Goal: Task Accomplishment & Management: Complete application form

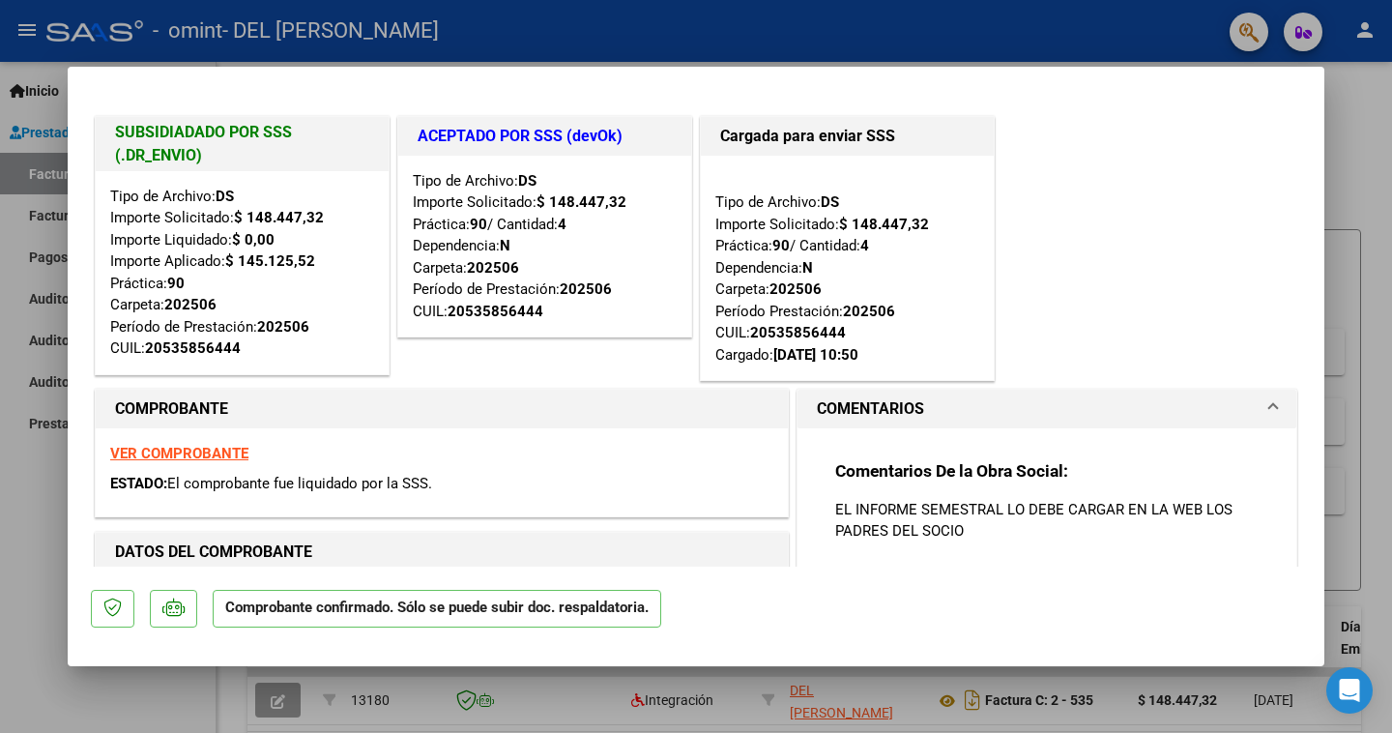
click at [40, 132] on div at bounding box center [696, 366] width 1392 height 733
type input "$ 0,00"
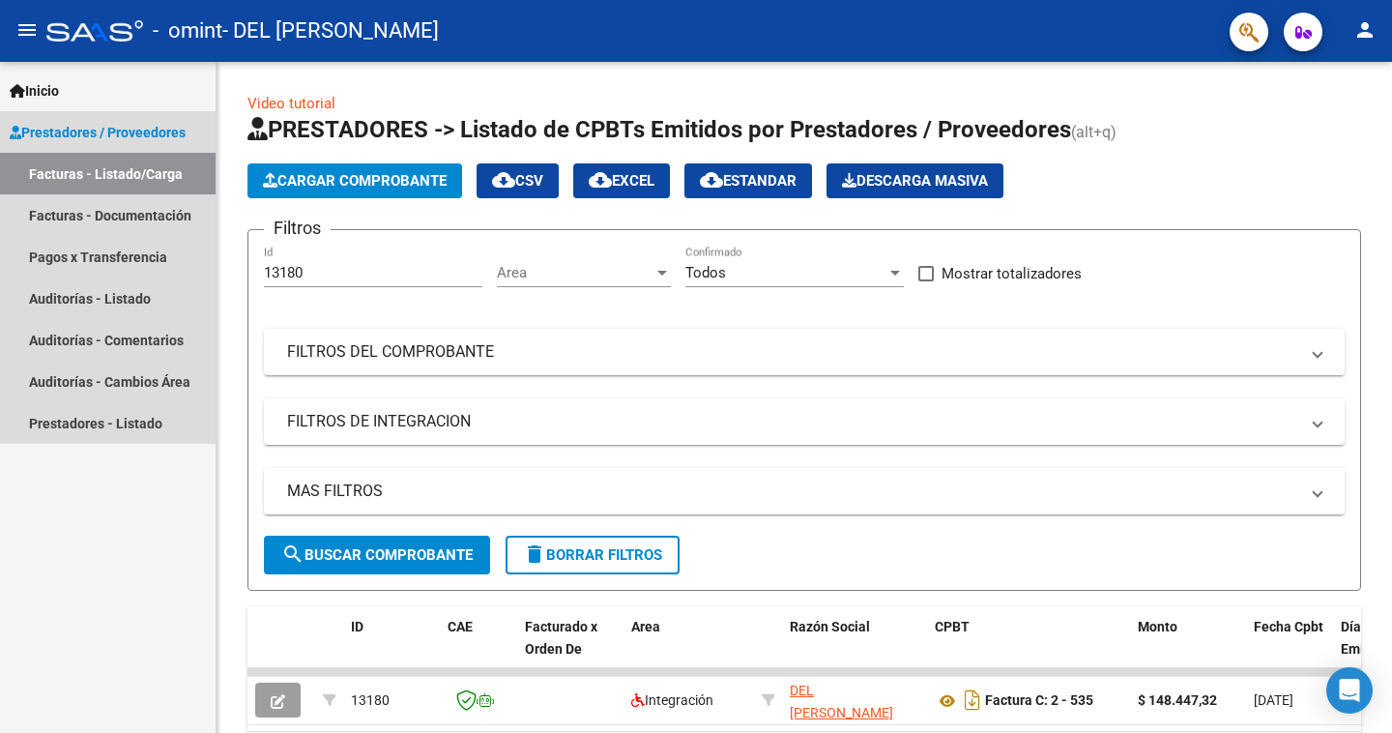
click at [138, 131] on span "Prestadores / Proveedores" at bounding box center [98, 132] width 176 height 21
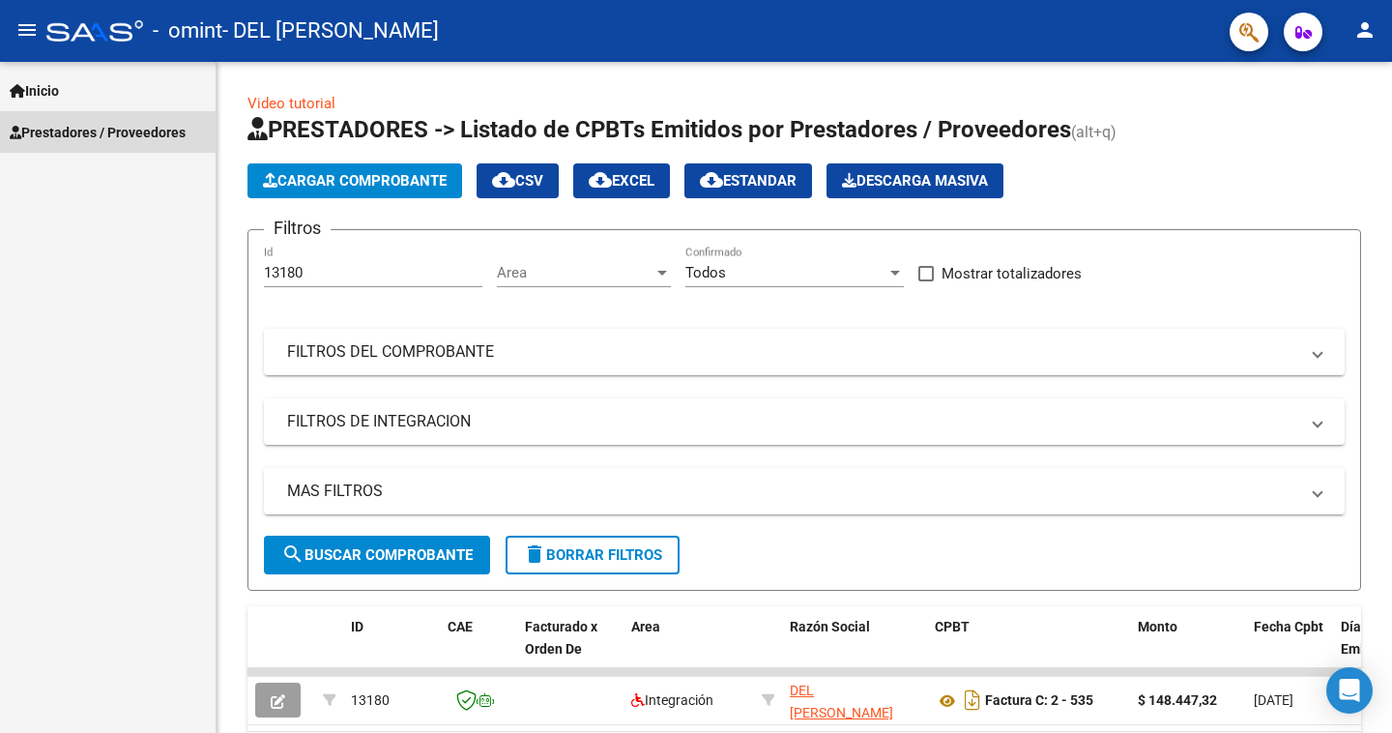
click at [138, 131] on span "Prestadores / Proveedores" at bounding box center [98, 132] width 176 height 21
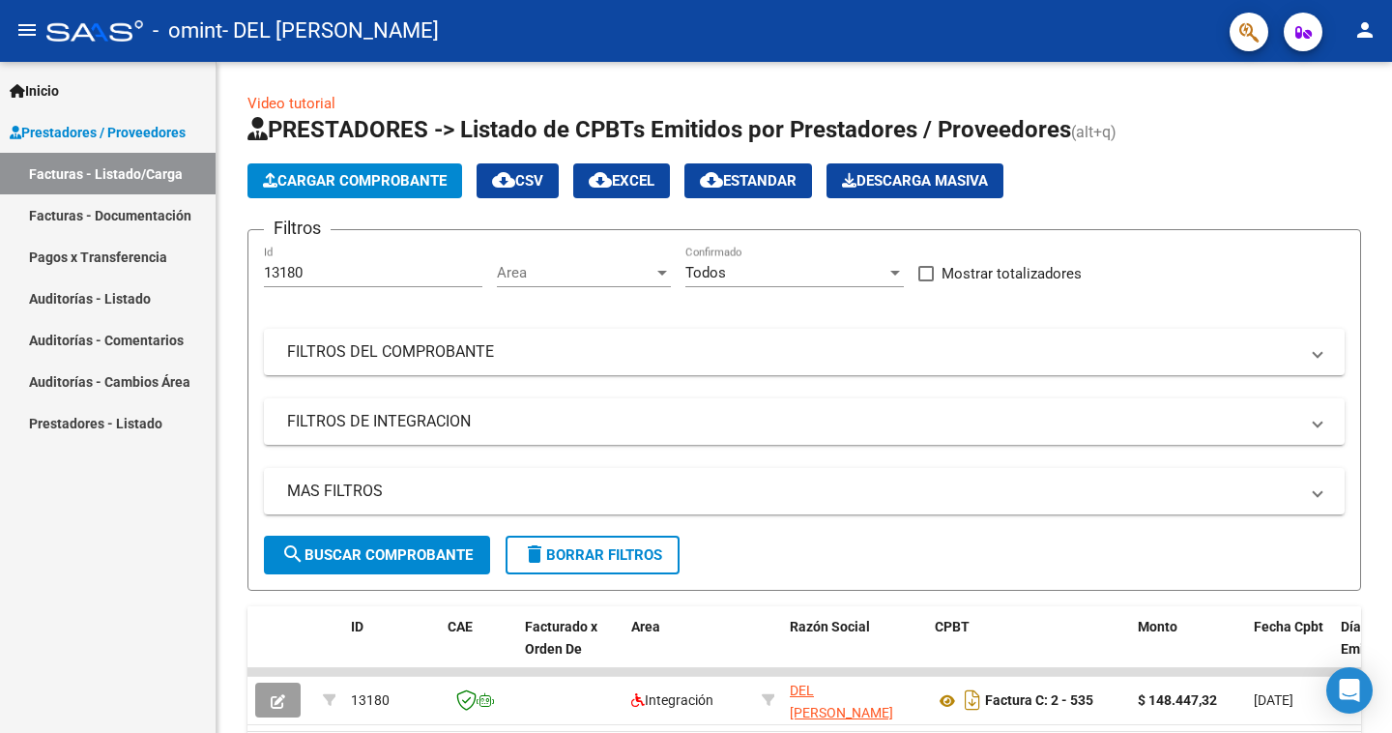
click at [139, 209] on link "Facturas - Documentación" at bounding box center [108, 215] width 216 height 42
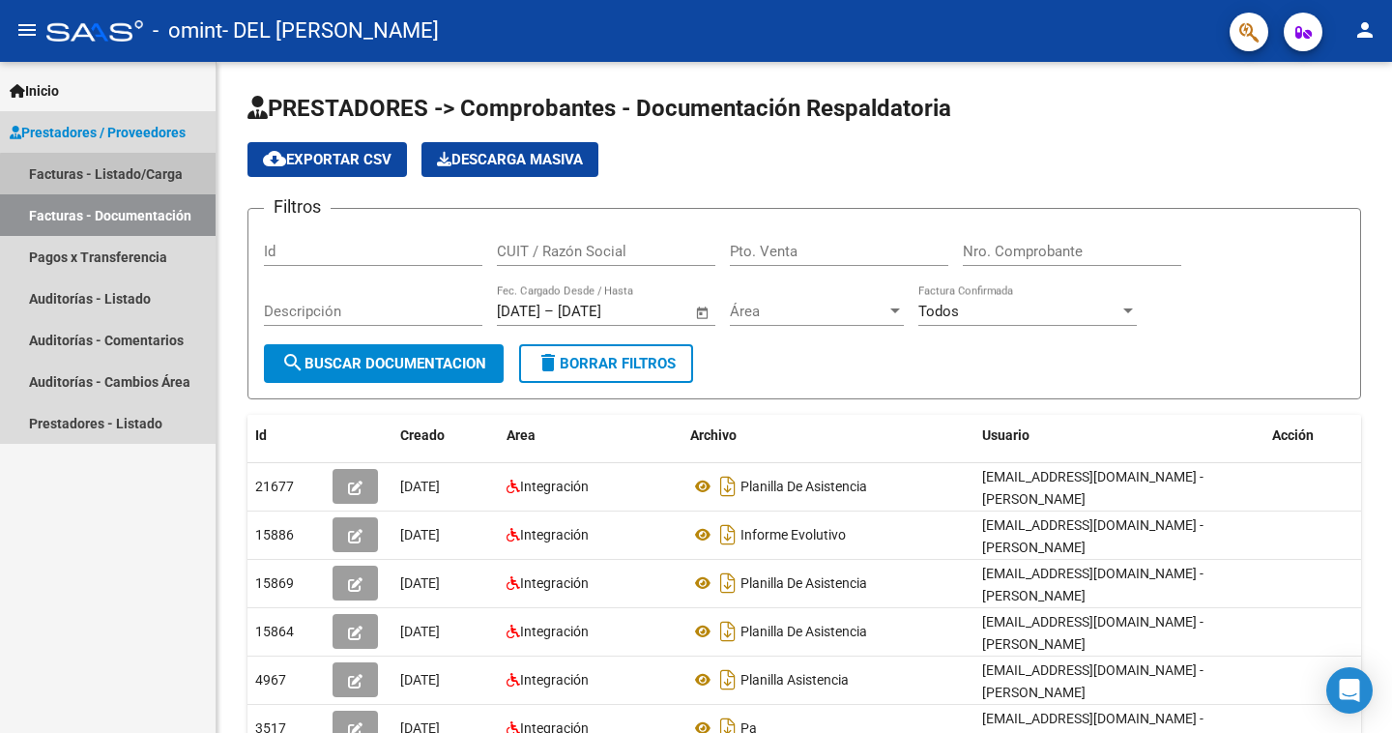
click at [130, 176] on link "Facturas - Listado/Carga" at bounding box center [108, 174] width 216 height 42
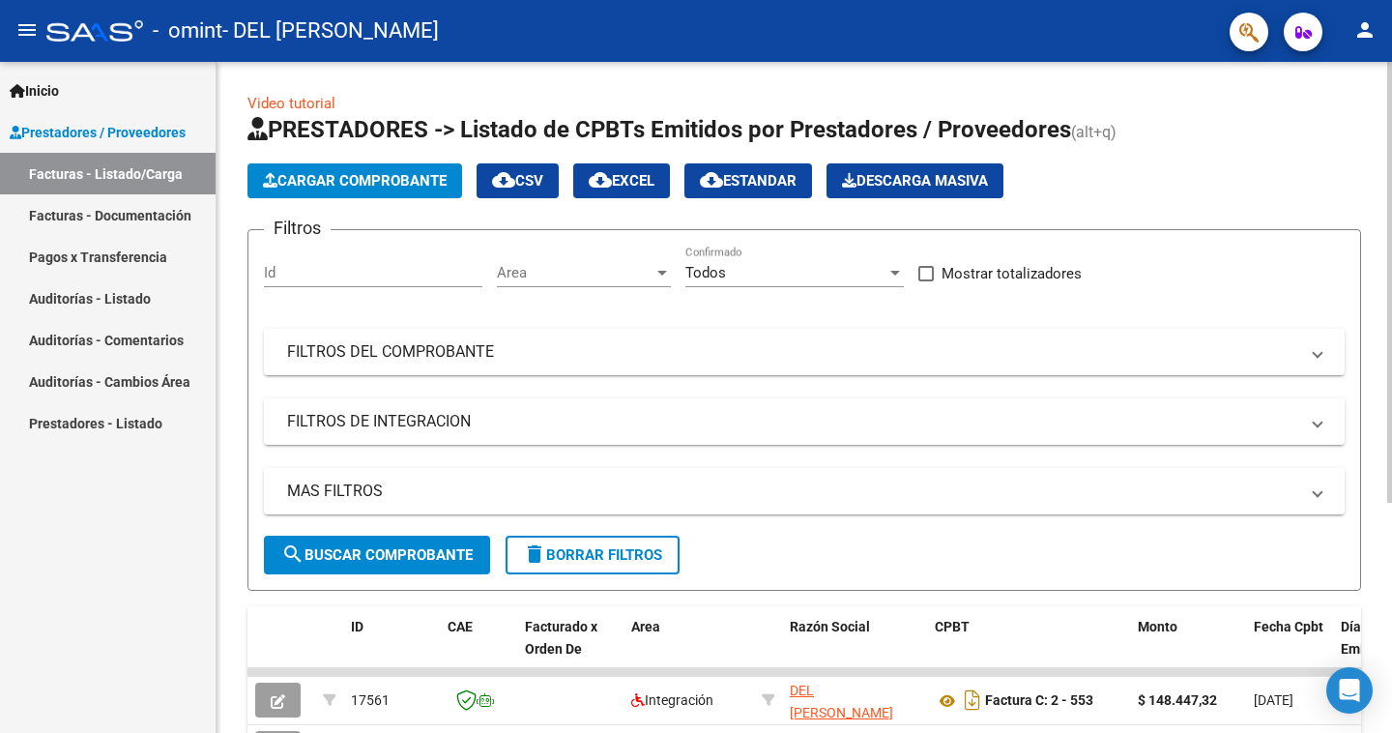
click at [444, 172] on span "Cargar Comprobante" at bounding box center [355, 180] width 184 height 17
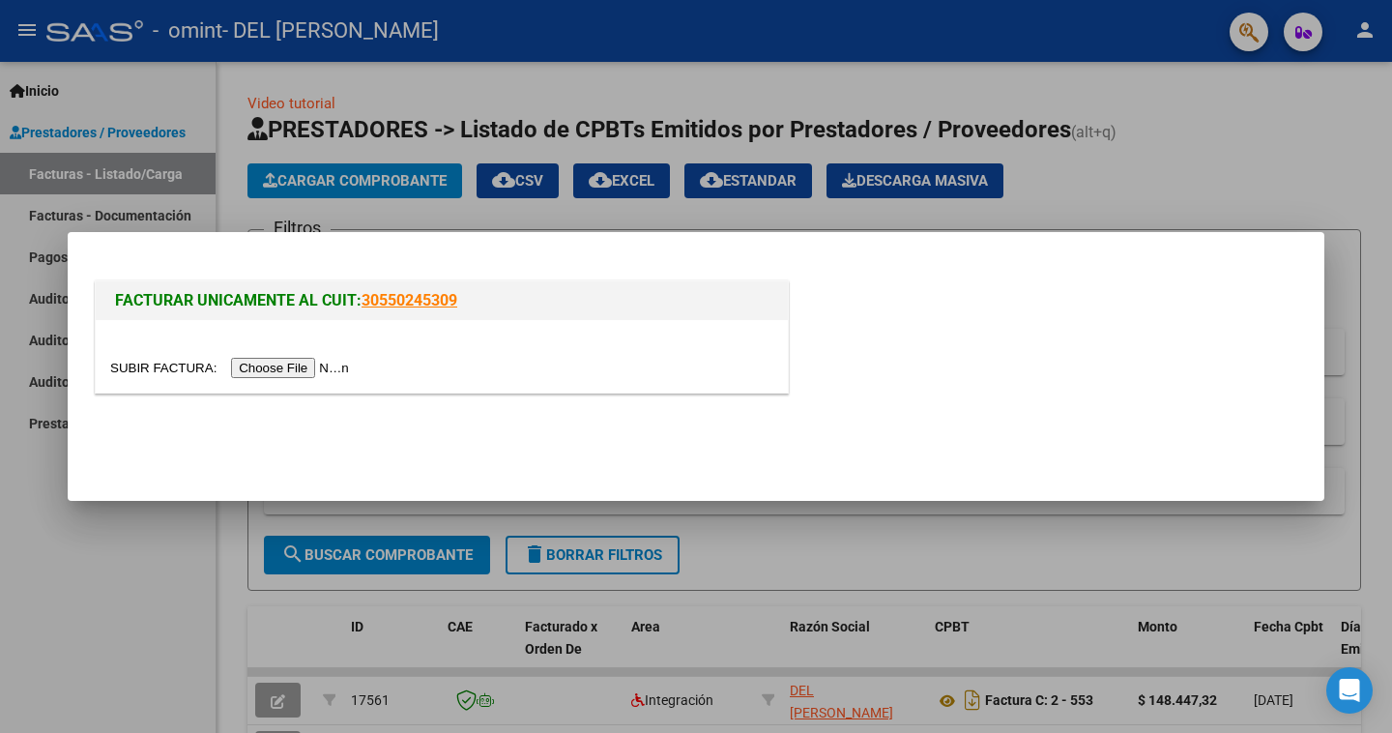
click at [318, 368] on input "file" at bounding box center [232, 368] width 245 height 20
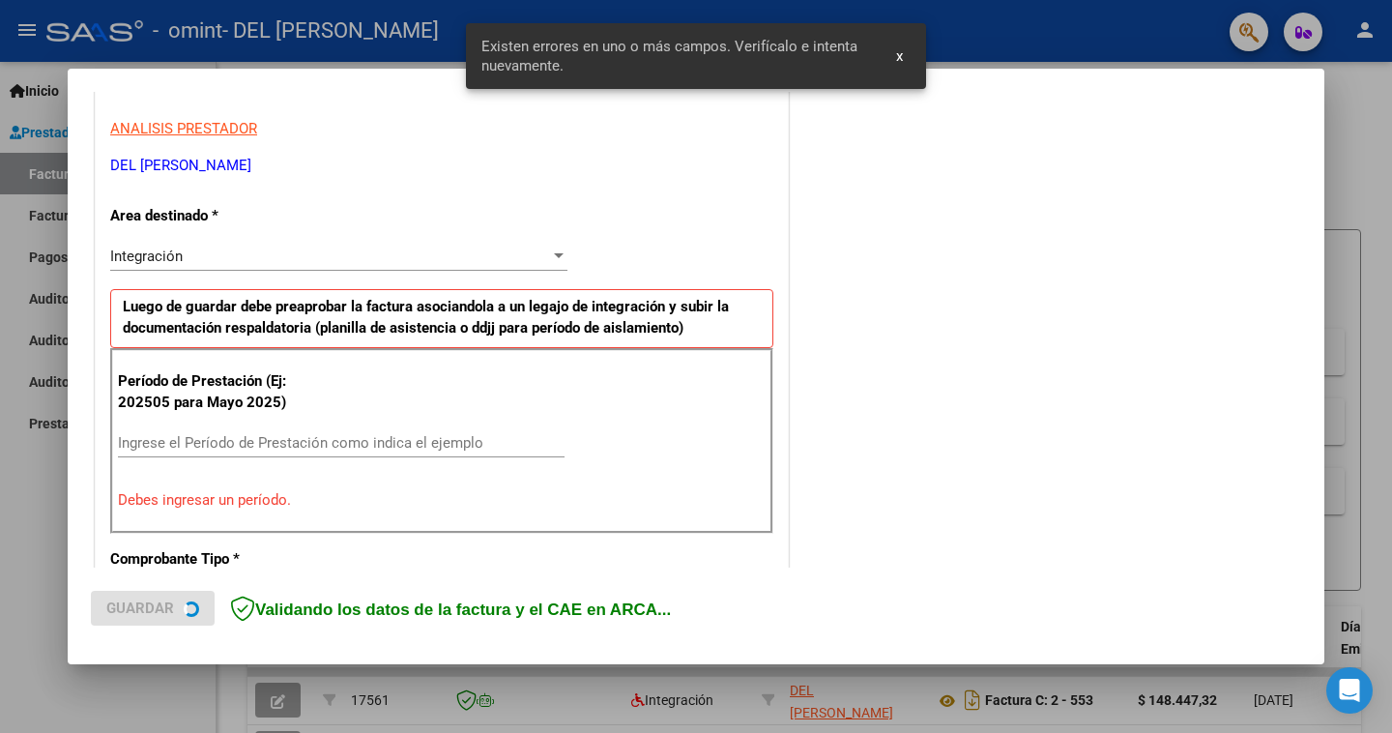
scroll to position [399, 0]
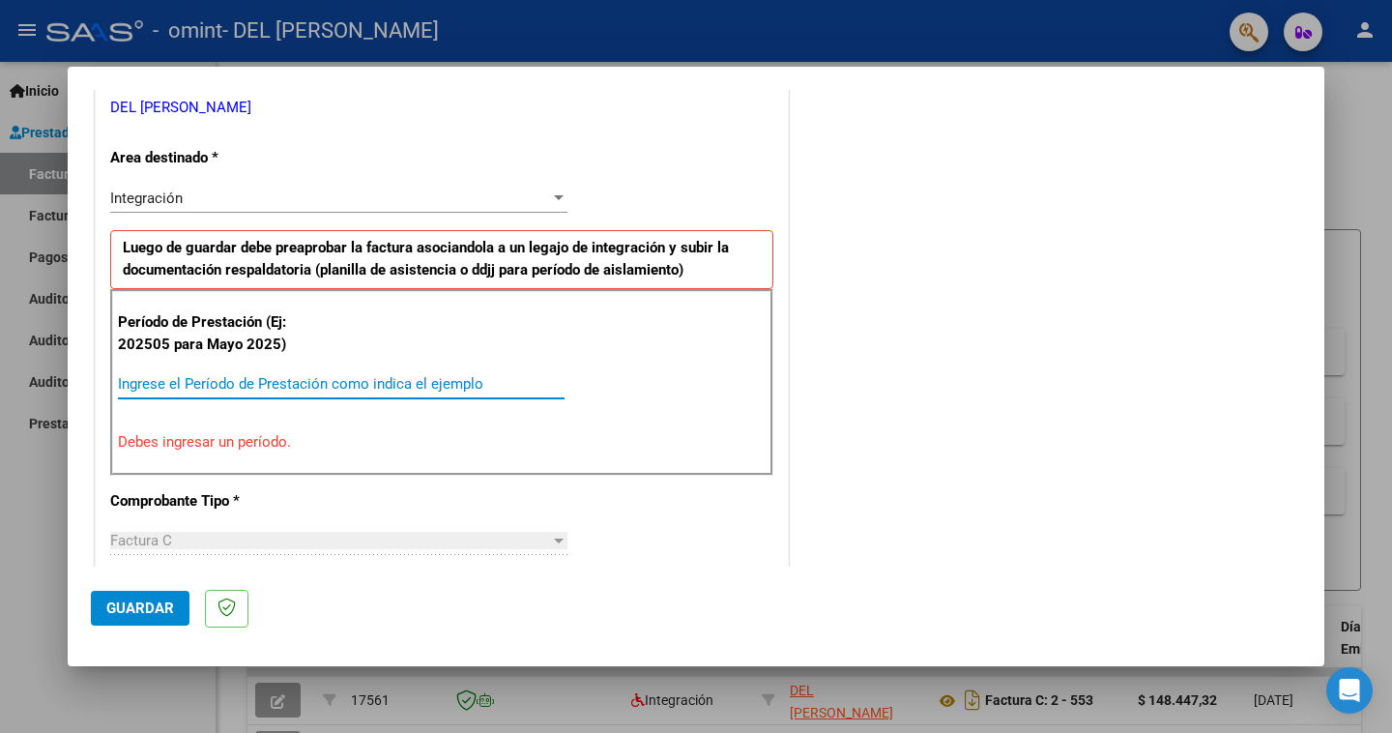
click at [210, 384] on input "Ingrese el Período de Prestación como indica el ejemplo" at bounding box center [341, 383] width 447 height 17
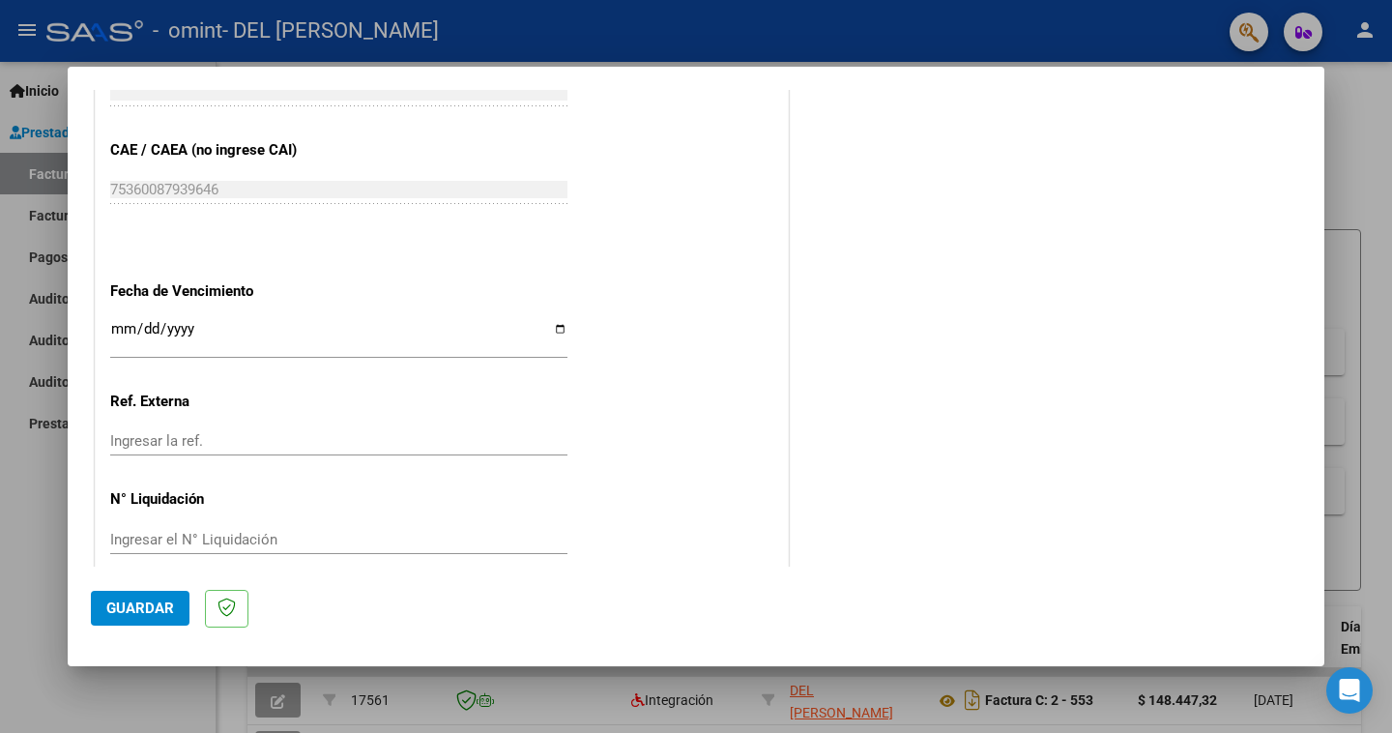
scroll to position [1199, 0]
type input "202508"
click at [151, 612] on span "Guardar" at bounding box center [140, 608] width 68 height 17
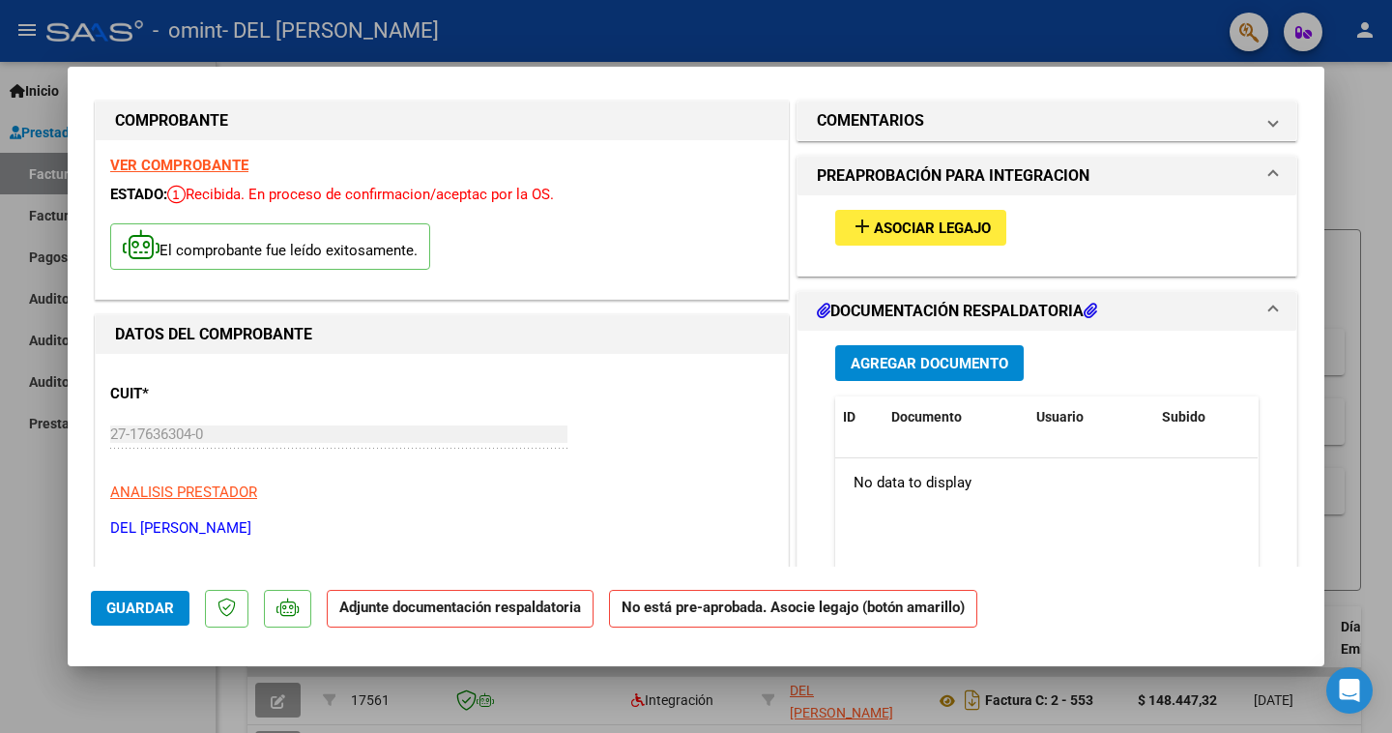
scroll to position [0, 0]
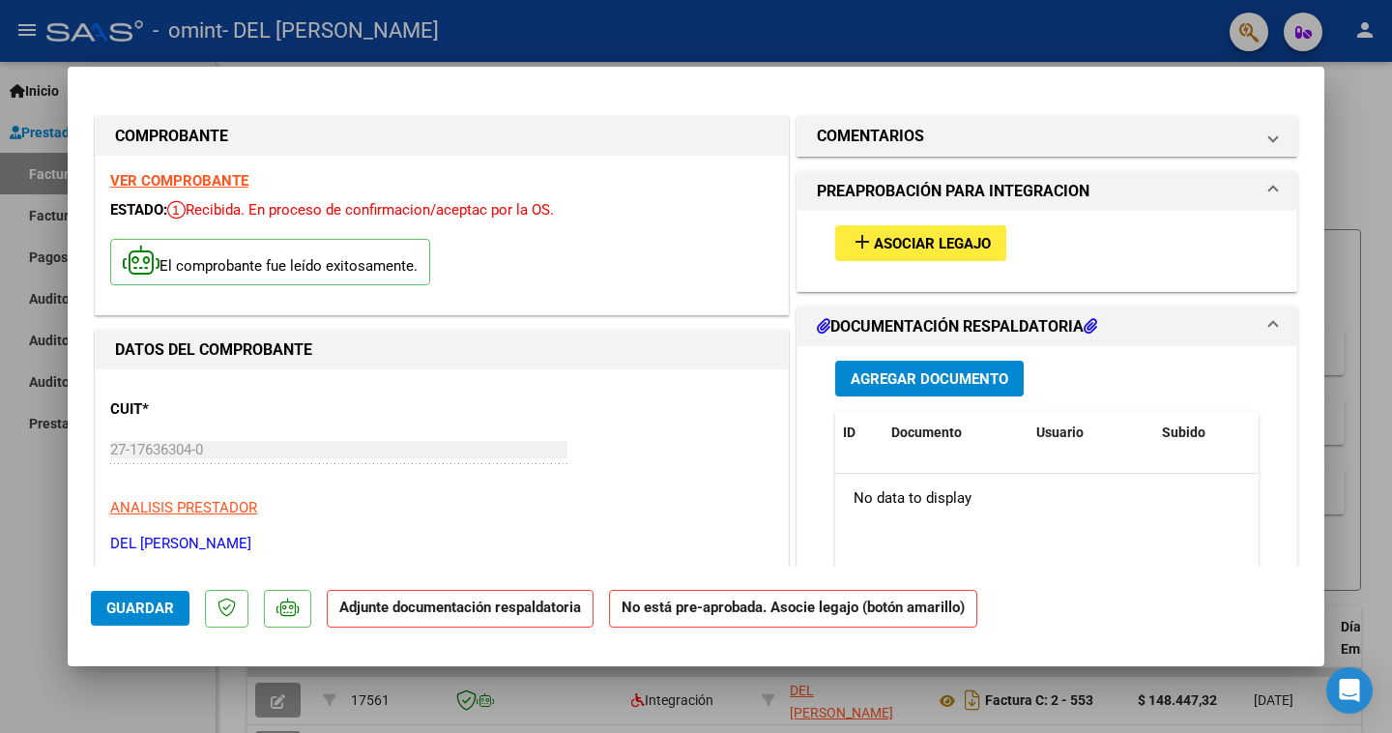
click at [451, 607] on strong "Adjunte documentación respaldatoria" at bounding box center [460, 607] width 242 height 17
click at [893, 378] on span "Agregar Documento" at bounding box center [930, 378] width 158 height 17
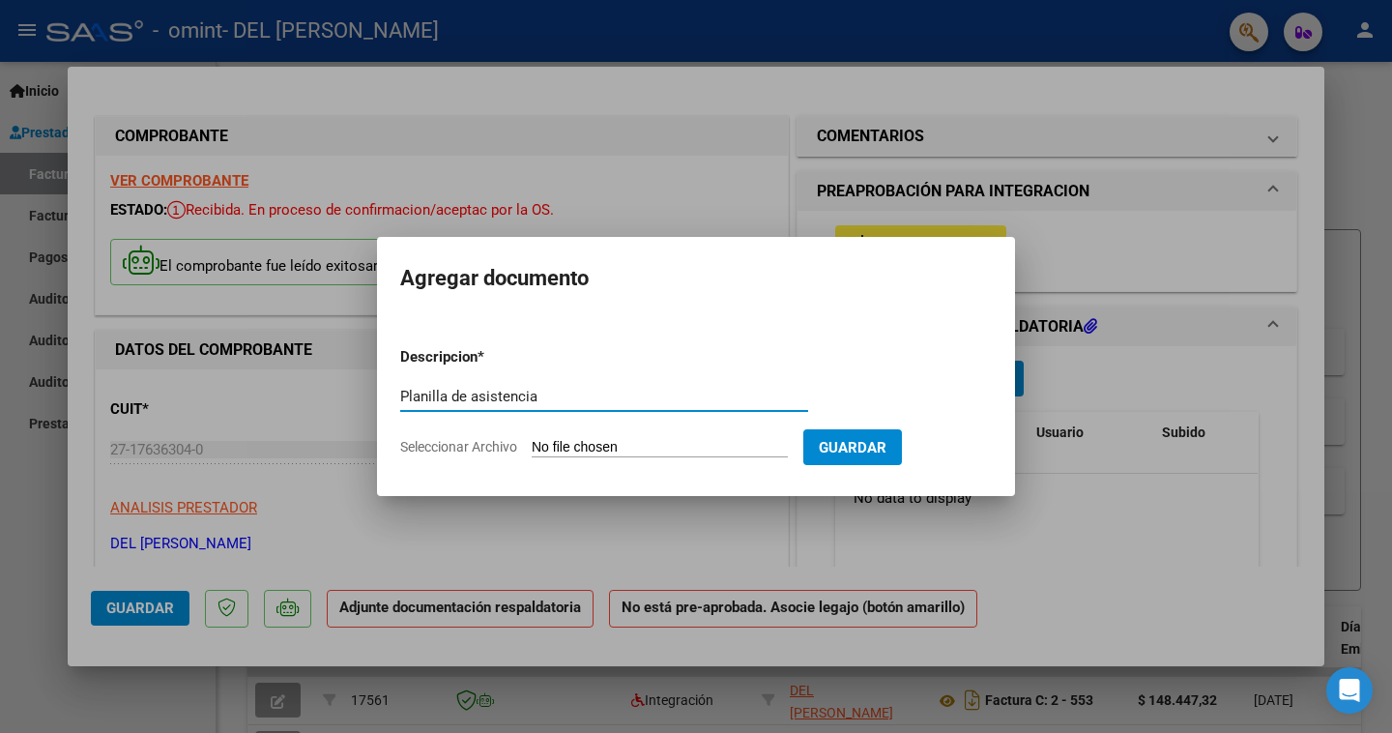
type input "Planilla de asistencia"
click at [649, 449] on input "Seleccionar Archivo" at bounding box center [660, 448] width 256 height 18
click at [480, 445] on span "Seleccionar Archivo" at bounding box center [458, 446] width 117 height 15
click at [532, 445] on input "Seleccionar Archivo" at bounding box center [660, 448] width 256 height 18
type input "C:\fakepath\IMG_3413.pdf"
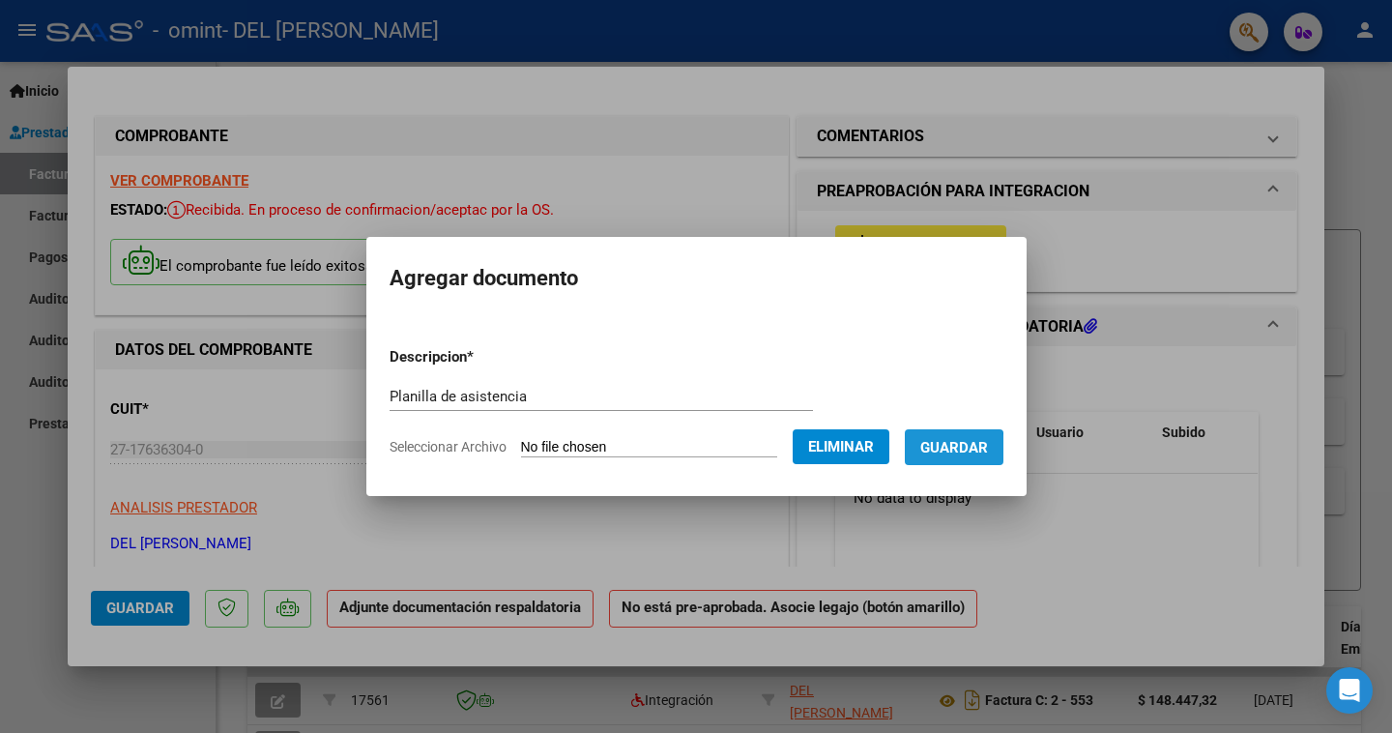
click at [954, 452] on span "Guardar" at bounding box center [955, 447] width 68 height 17
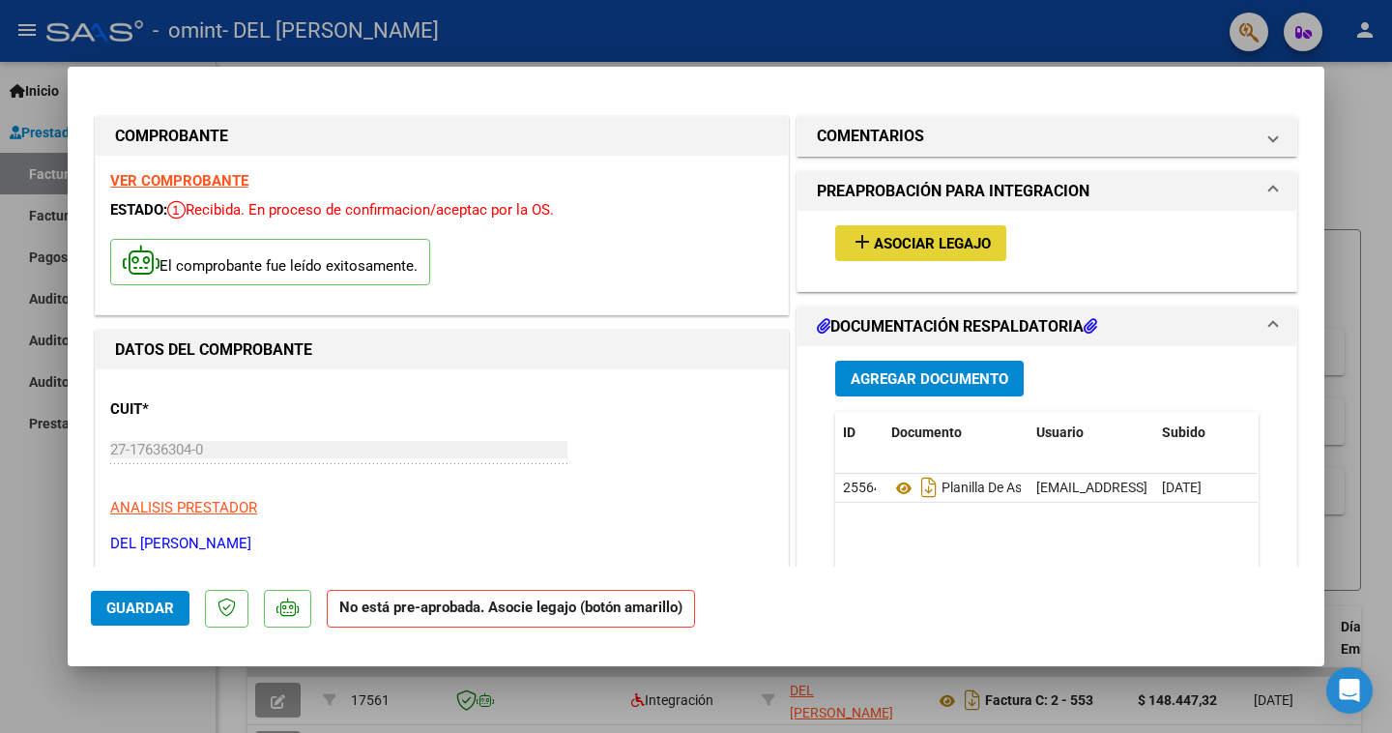
click at [955, 238] on span "Asociar Legajo" at bounding box center [932, 243] width 117 height 17
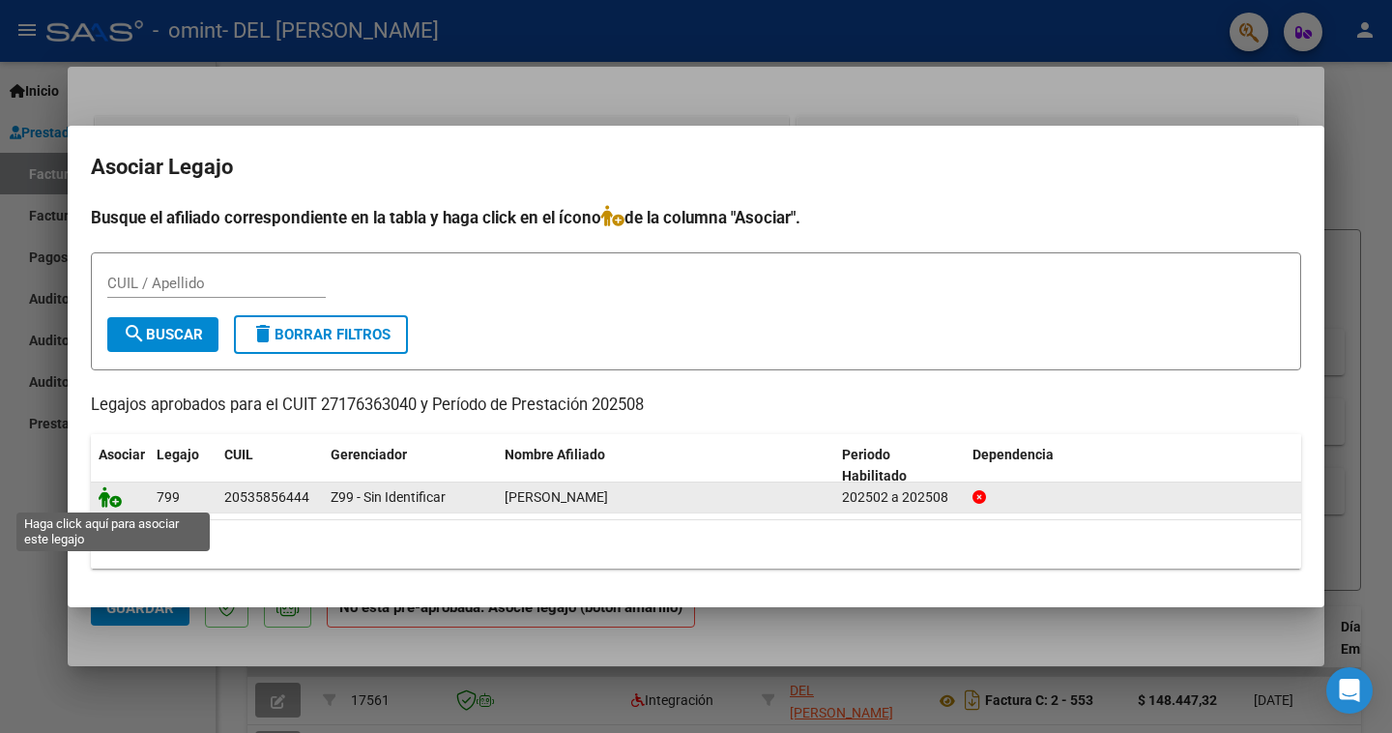
click at [113, 501] on icon at bounding box center [110, 496] width 23 height 21
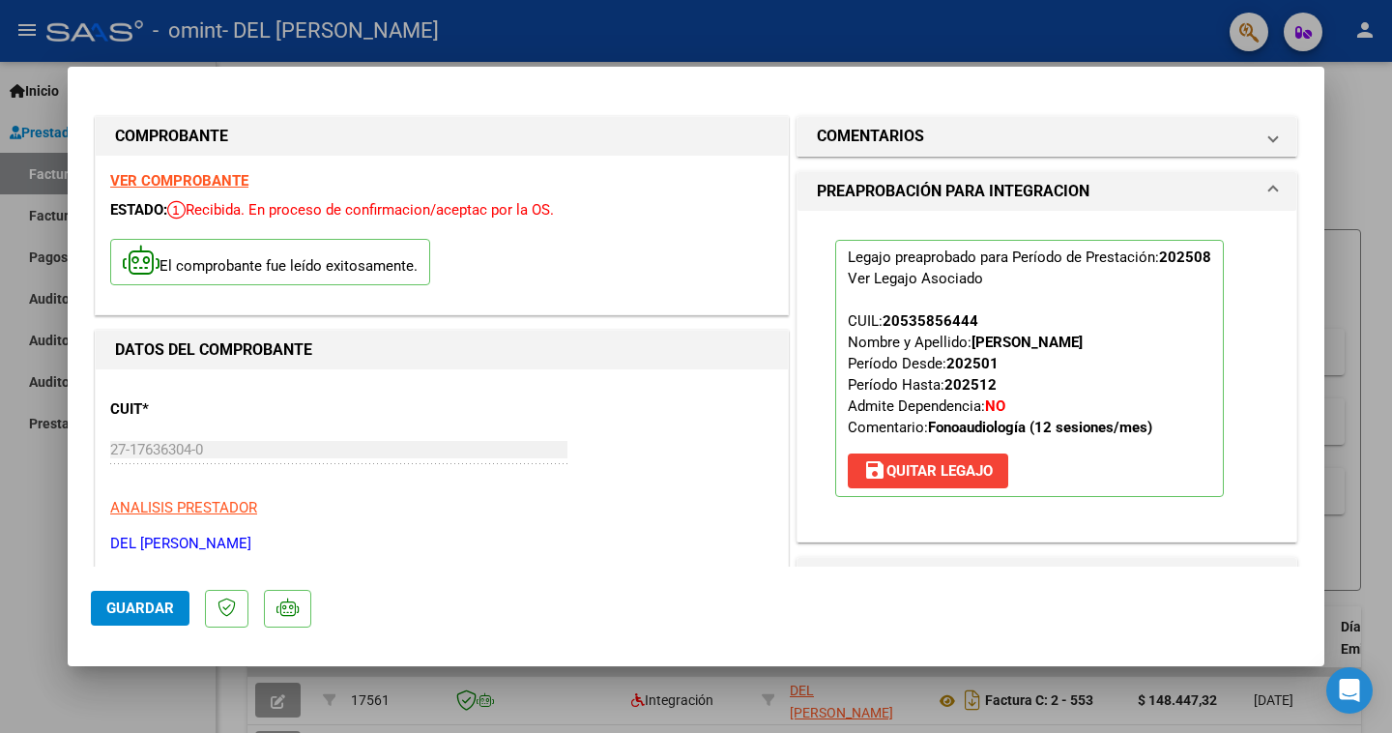
click at [663, 444] on div "CUIT * 27-17636304-0 Ingresar CUIT ANALISIS PRESTADOR DEL TORTO [PERSON_NAME] A…" at bounding box center [441, 469] width 663 height 170
click at [22, 504] on div at bounding box center [696, 366] width 1392 height 733
type input "$ 0,00"
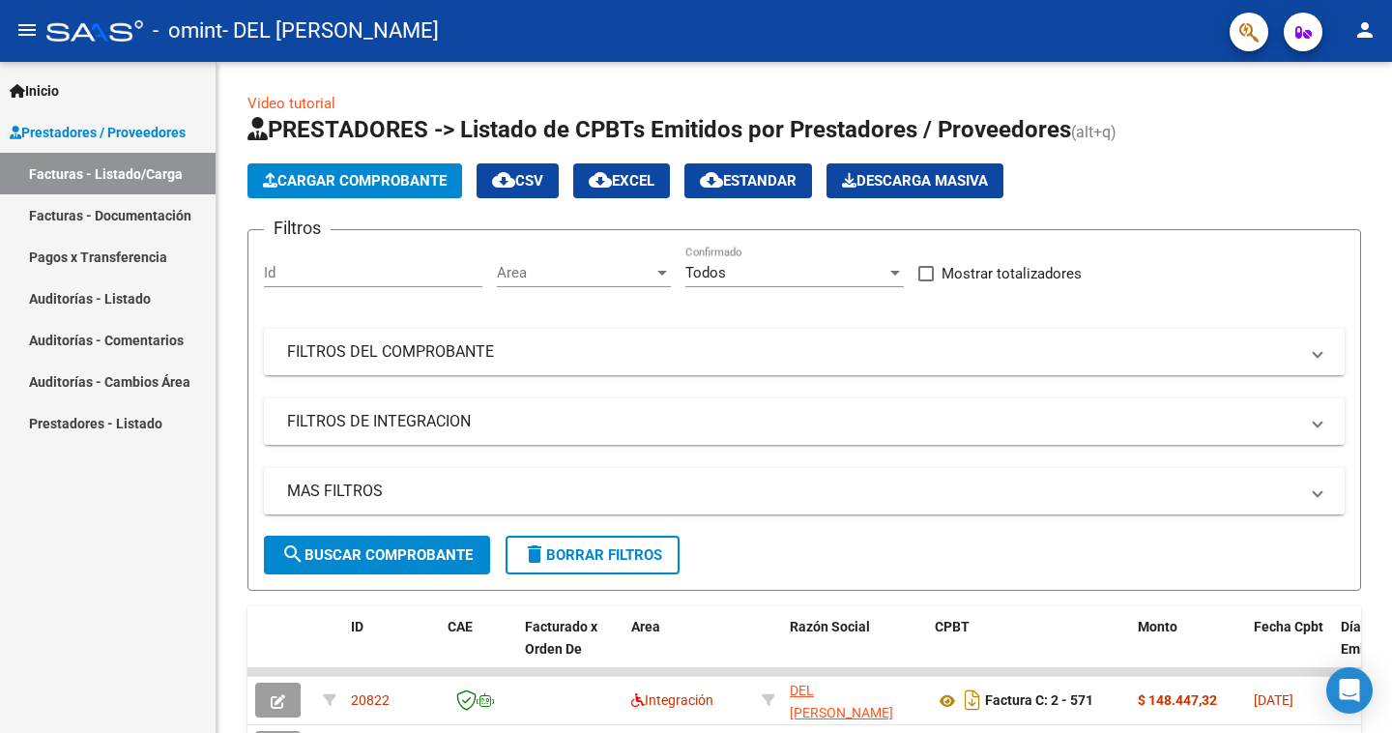
click at [127, 165] on link "Facturas - Listado/Carga" at bounding box center [108, 174] width 216 height 42
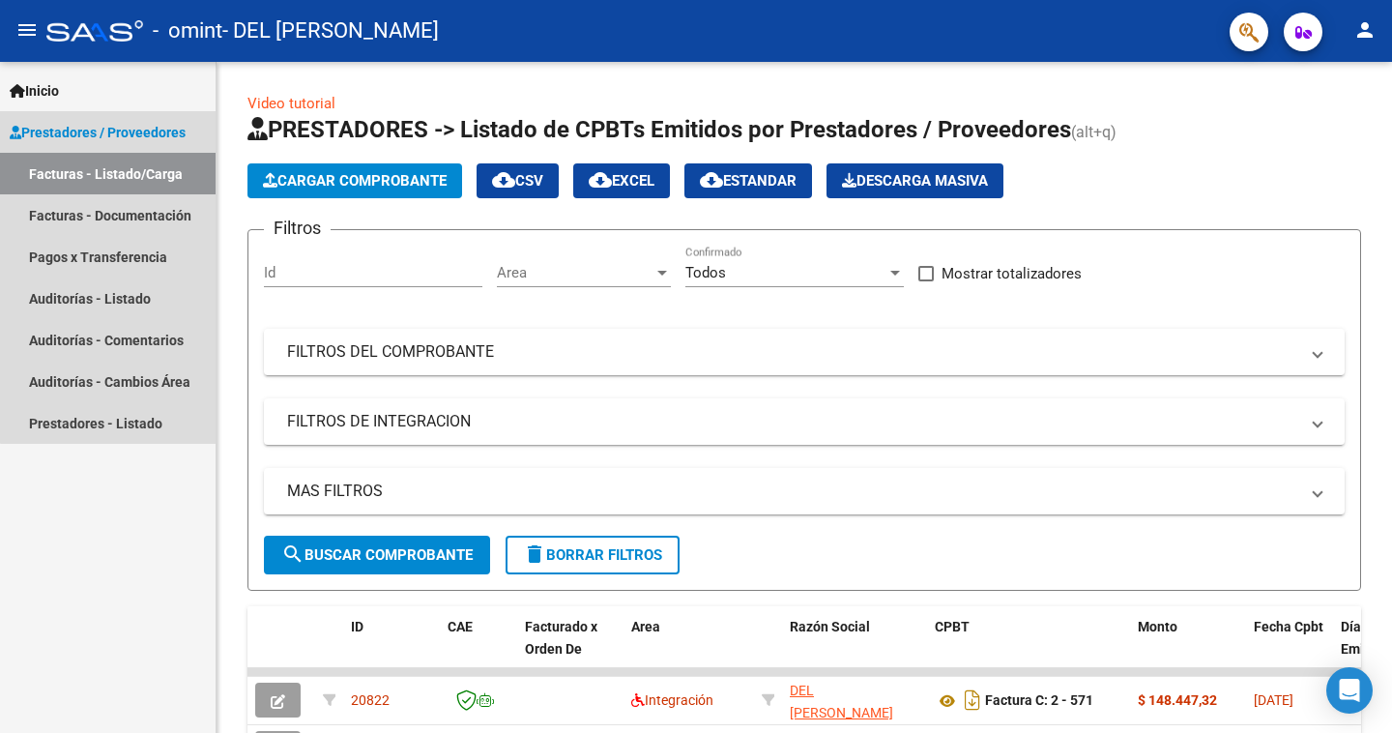
click at [112, 177] on link "Facturas - Listado/Carga" at bounding box center [108, 174] width 216 height 42
click at [114, 220] on link "Facturas - Documentación" at bounding box center [108, 215] width 216 height 42
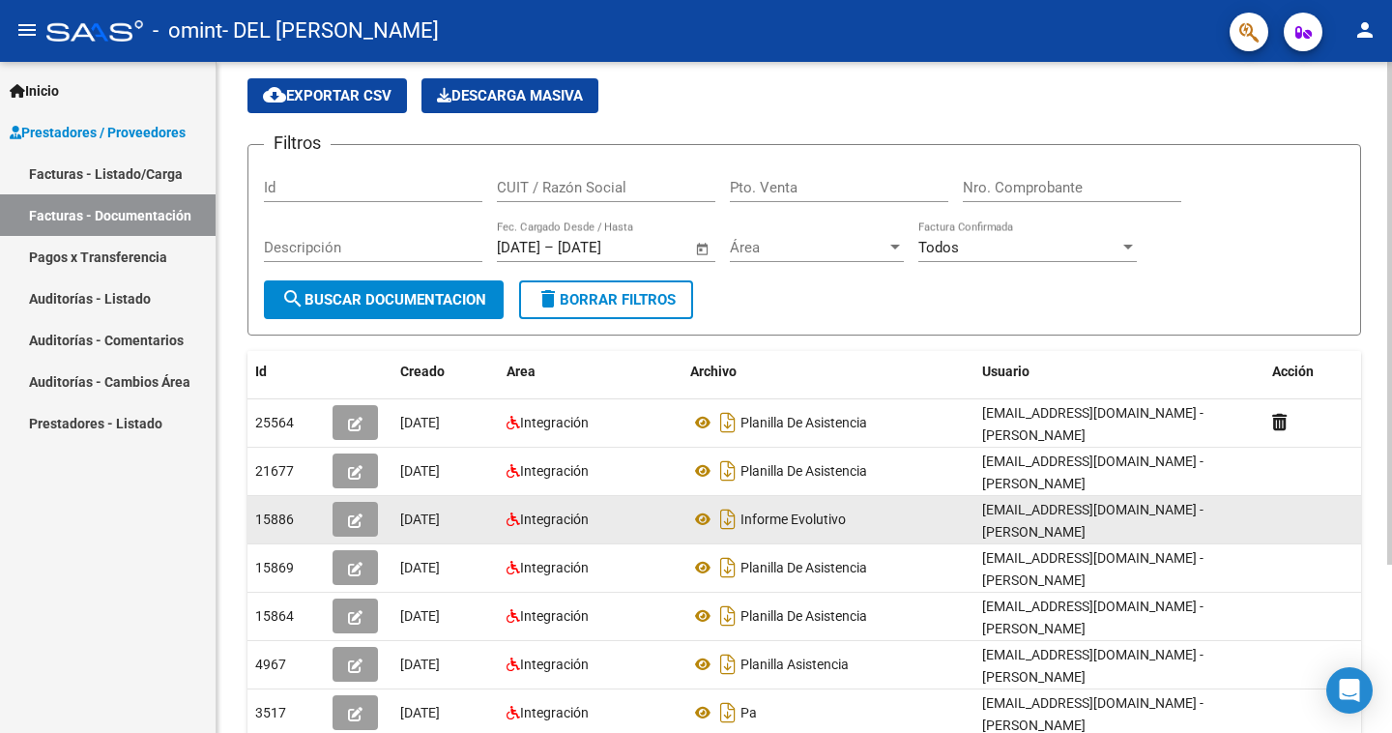
scroll to position [43, 0]
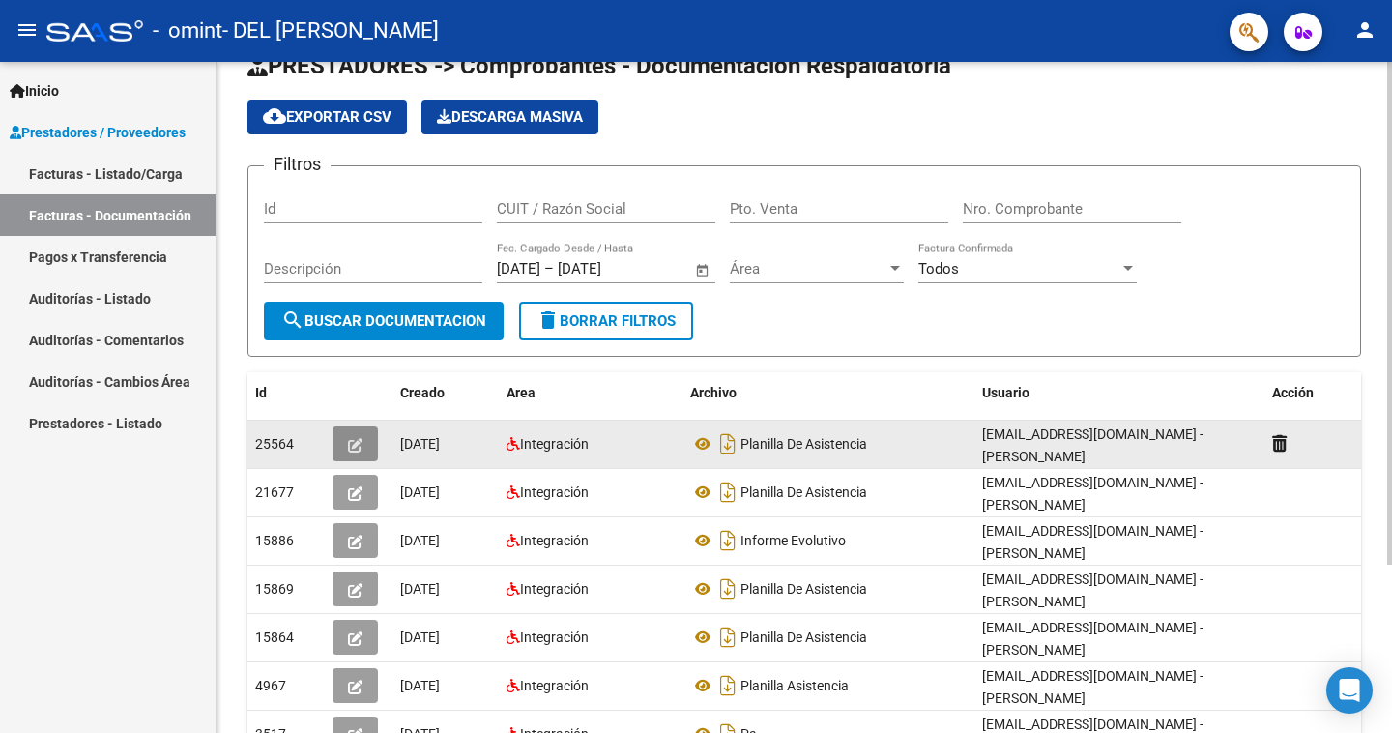
click at [366, 443] on button "button" at bounding box center [355, 443] width 45 height 35
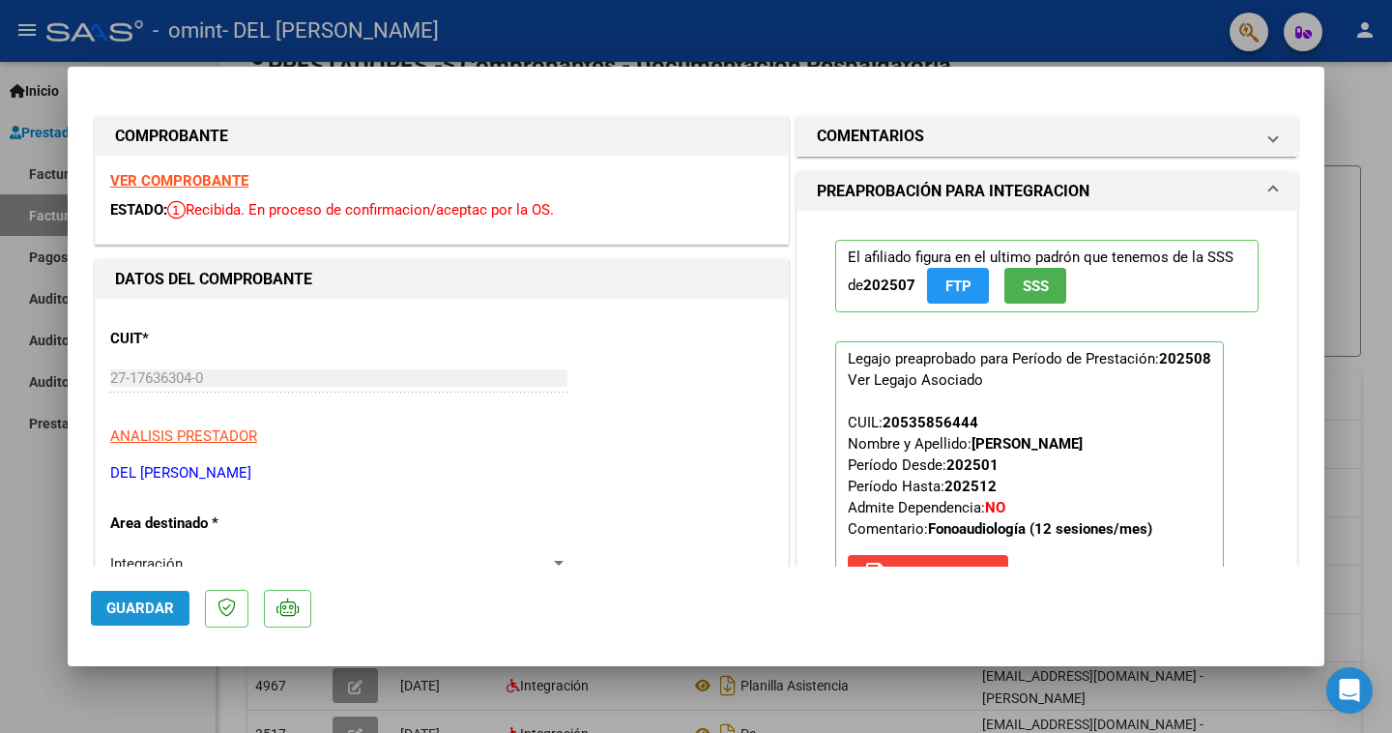
click at [134, 613] on span "Guardar" at bounding box center [140, 608] width 68 height 17
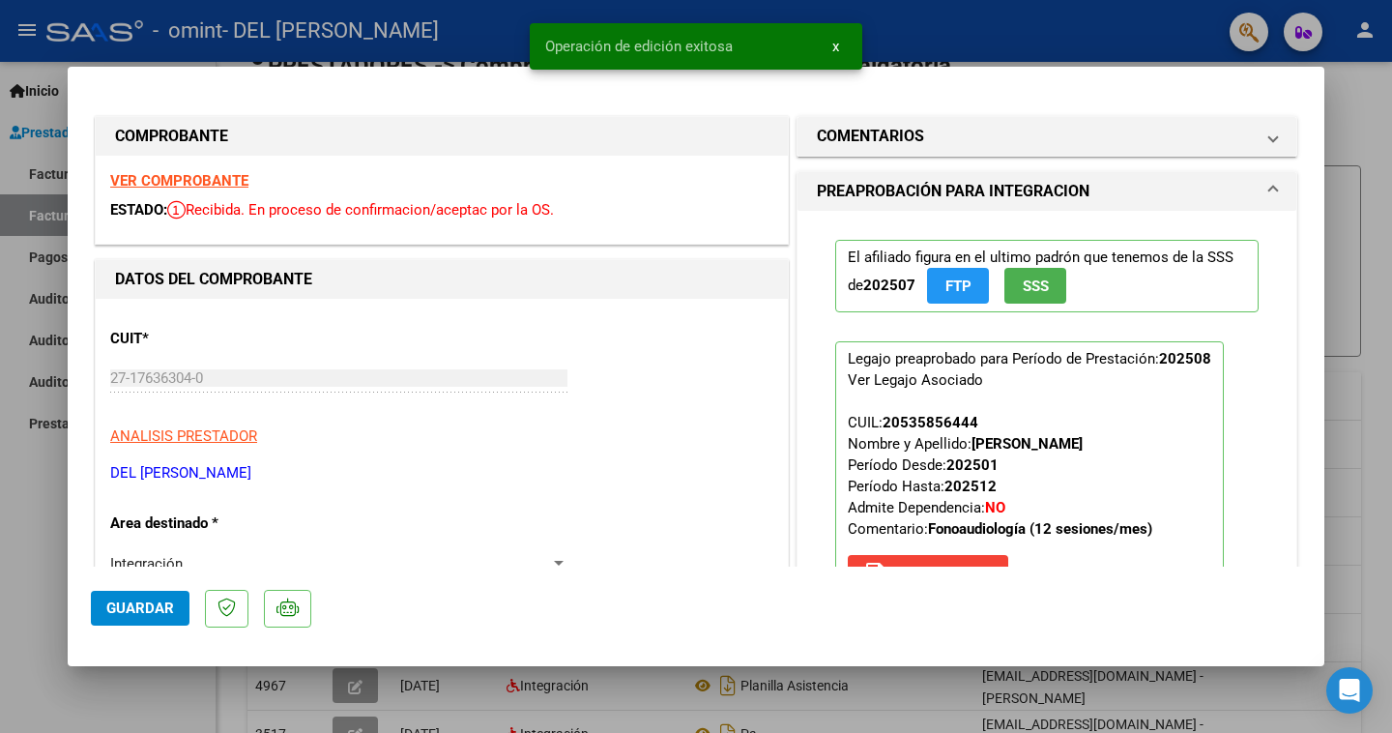
click at [834, 47] on span "x" at bounding box center [836, 46] width 7 height 17
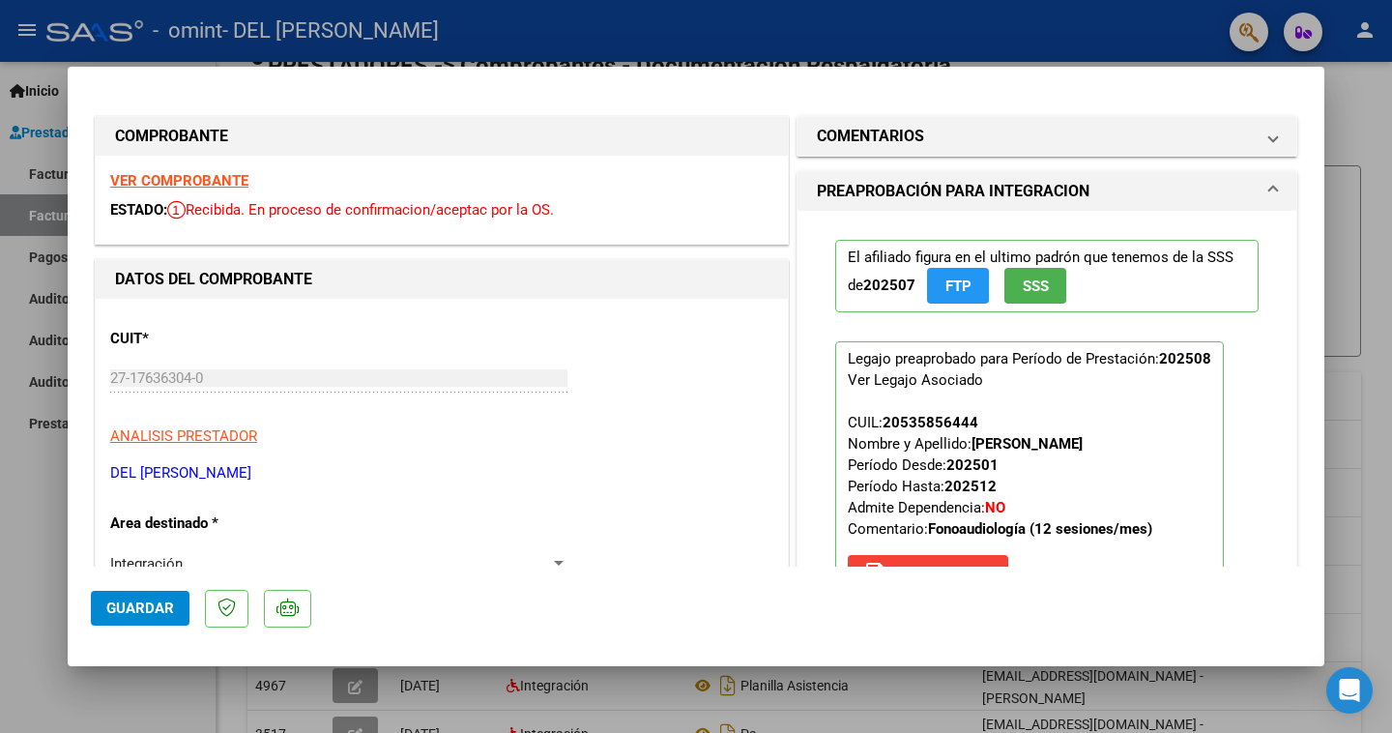
click at [593, 32] on div at bounding box center [696, 366] width 1392 height 733
type input "$ 0,00"
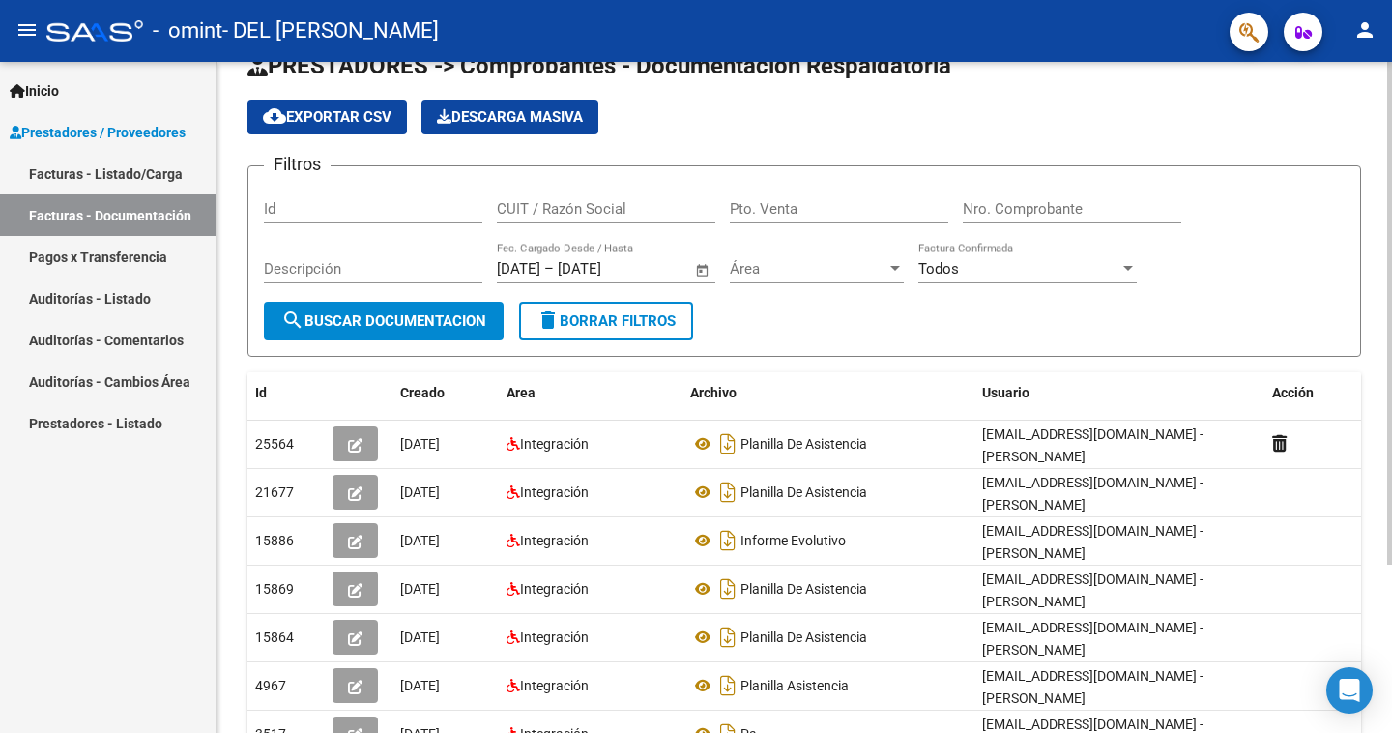
scroll to position [0, 0]
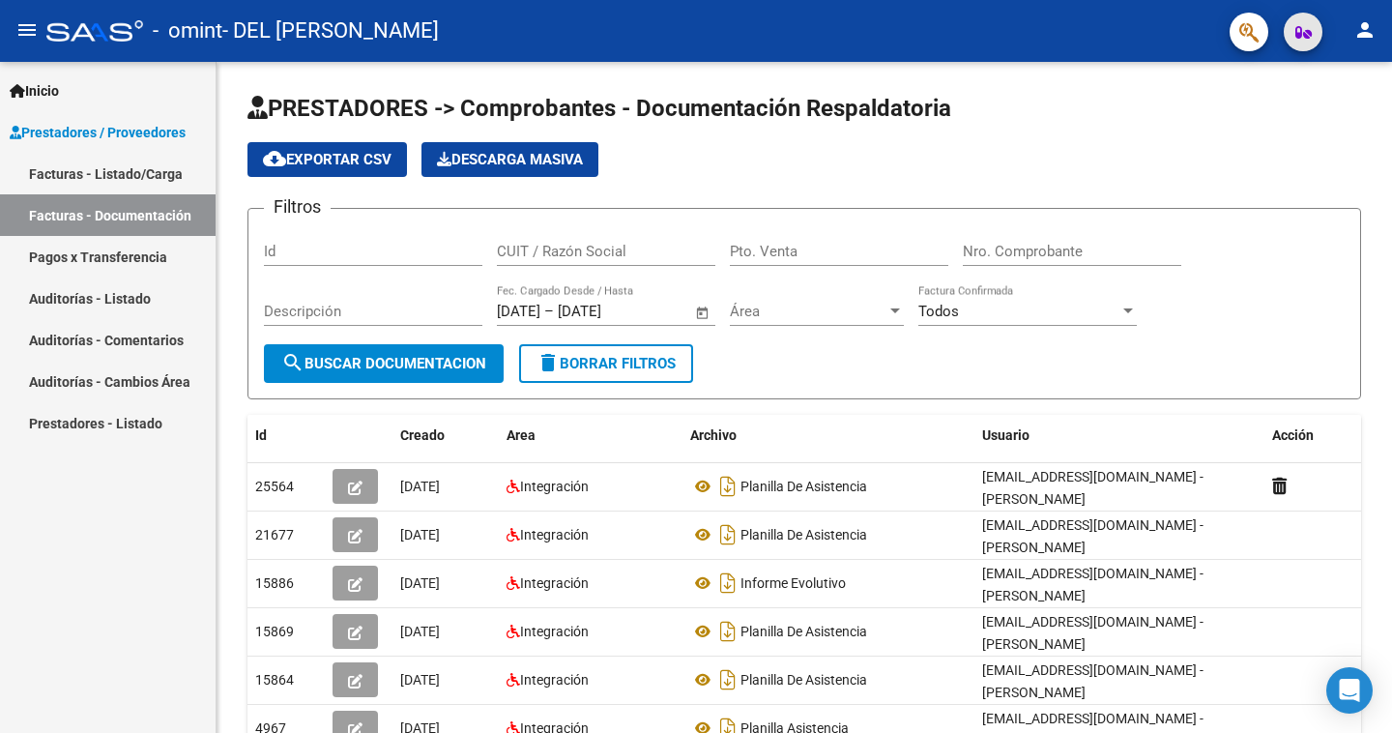
click at [1302, 43] on span "button" at bounding box center [1304, 32] width 16 height 39
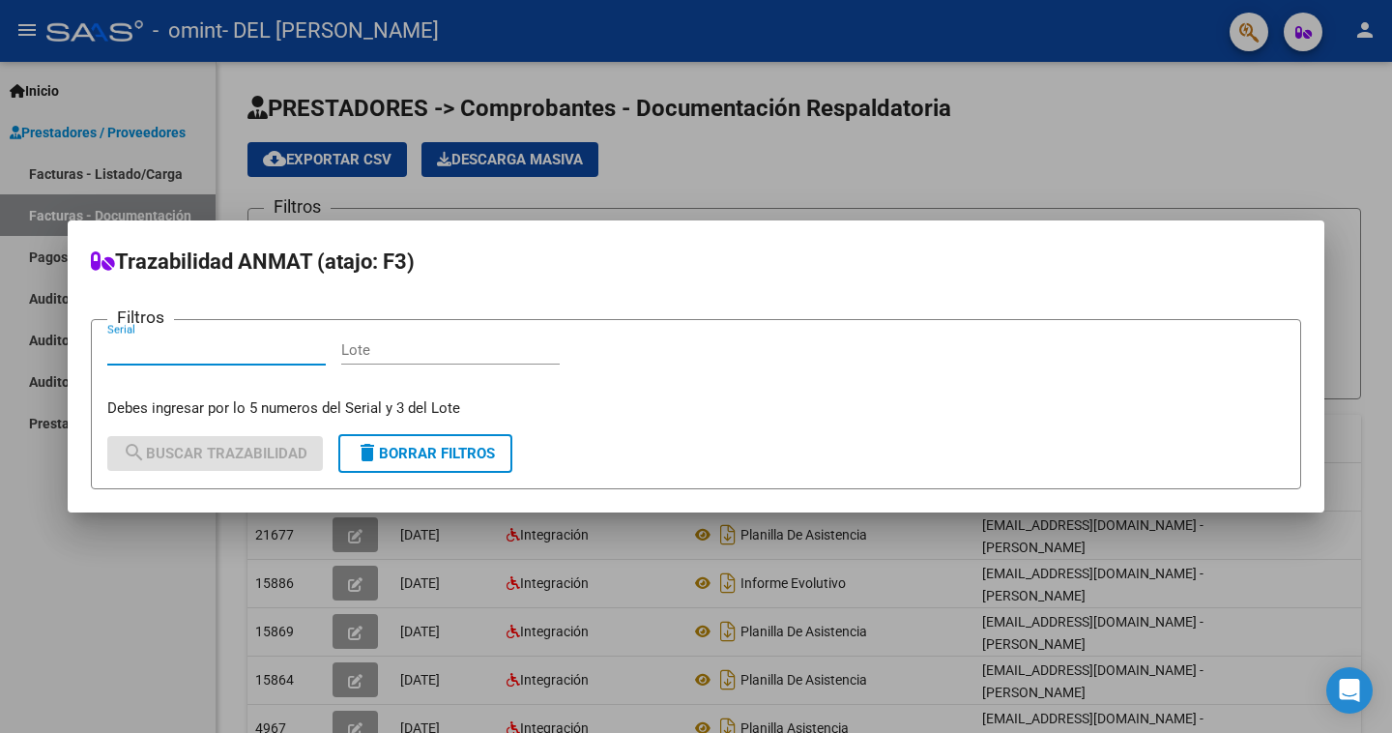
click at [1252, 50] on div at bounding box center [696, 366] width 1392 height 733
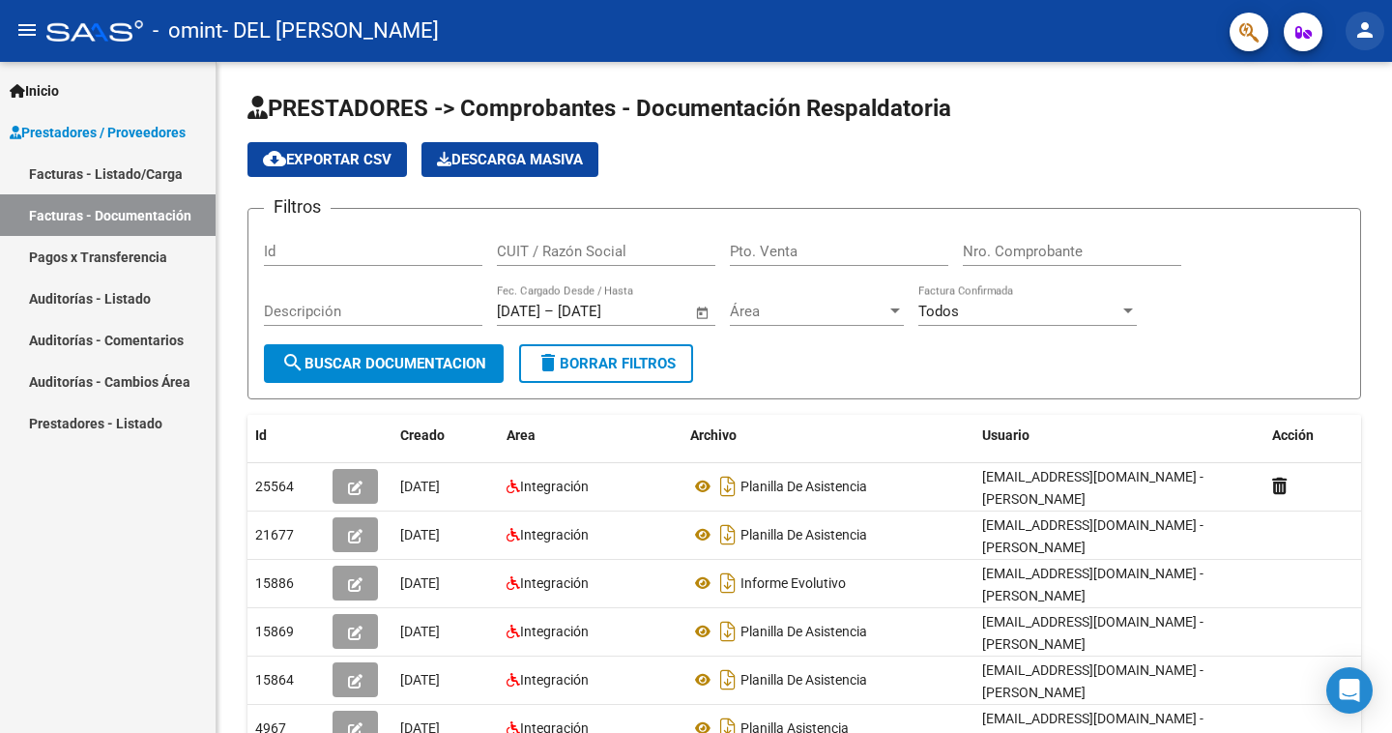
click at [1367, 41] on mat-icon "person" at bounding box center [1365, 29] width 23 height 23
click at [1352, 73] on button "person Mi Perfil" at bounding box center [1326, 81] width 118 height 46
